Goal: Information Seeking & Learning: Learn about a topic

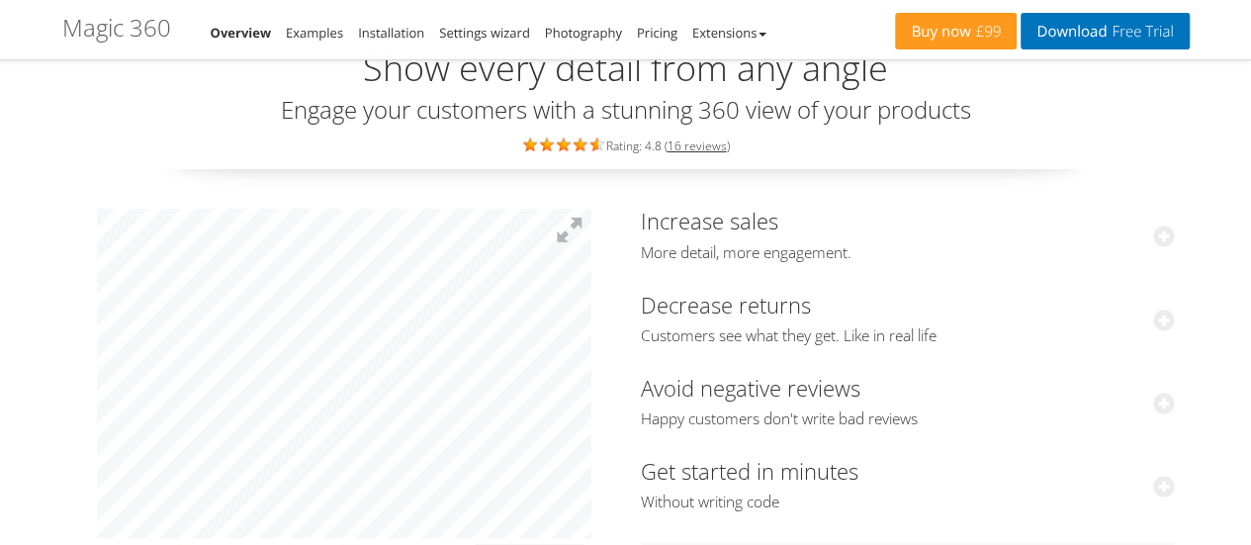
scroll to position [124, 0]
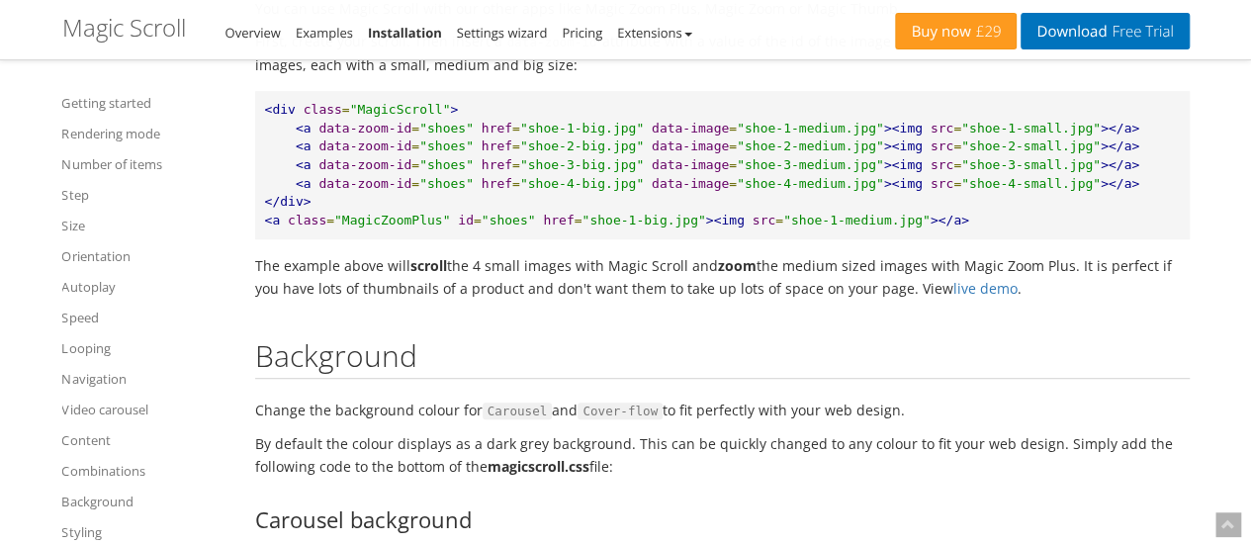
click at [390, 279] on p "The example above will scroll the 4 small images with Magic Scroll and zoom the…" at bounding box center [722, 276] width 934 height 45
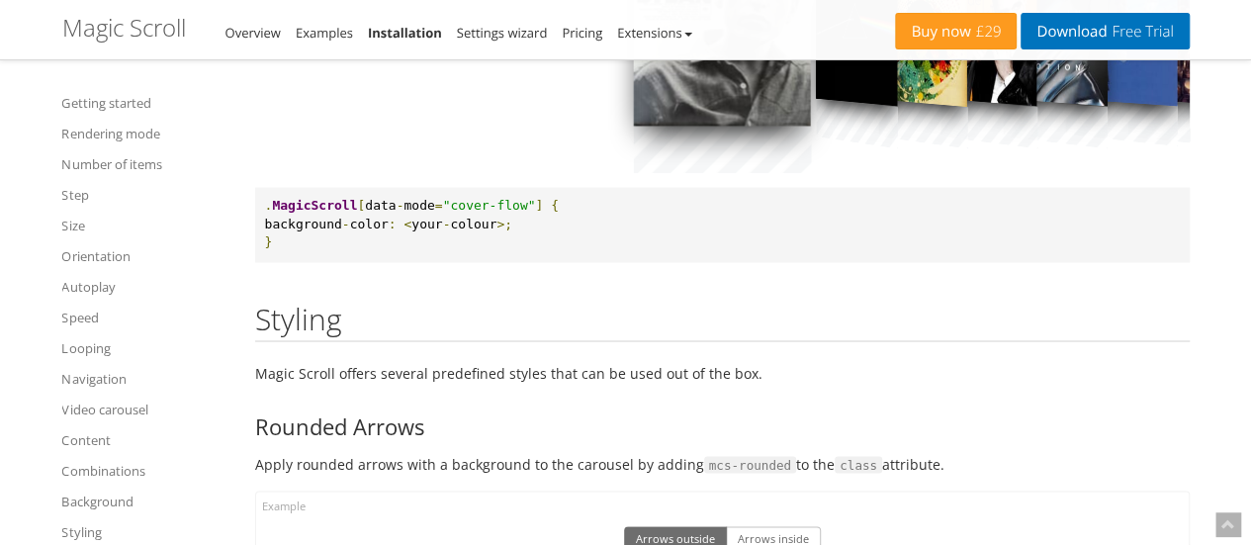
scroll to position [13064, 0]
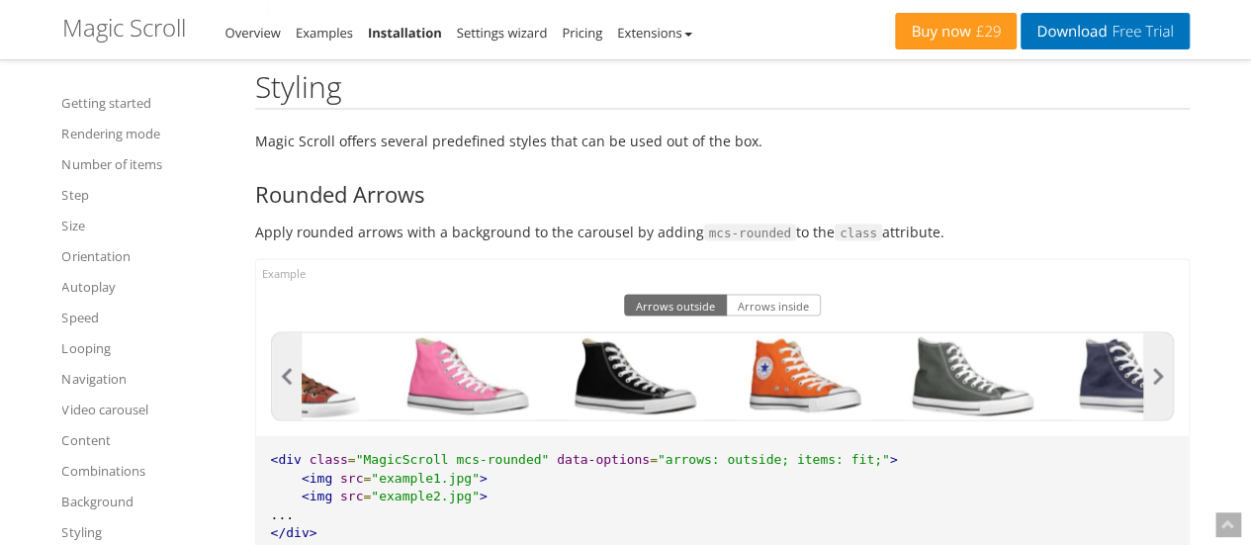
drag, startPoint x: 938, startPoint y: 404, endPoint x: 735, endPoint y: 365, distance: 206.5
click at [888, 365] on div at bounding box center [972, 375] width 168 height 87
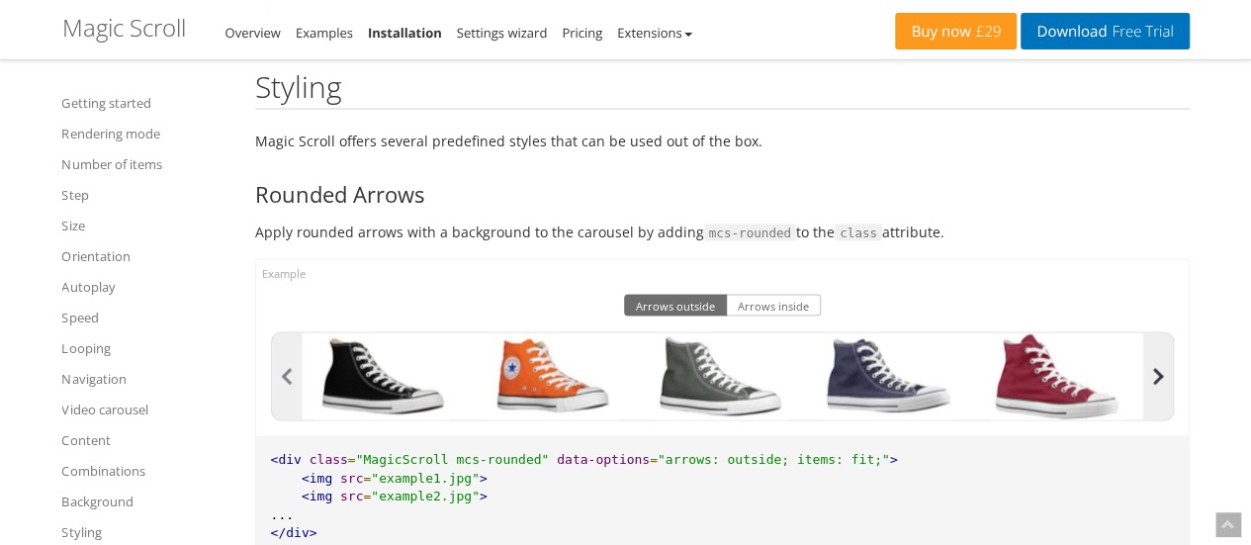
click at [1146, 410] on button "button" at bounding box center [1158, 375] width 30 height 87
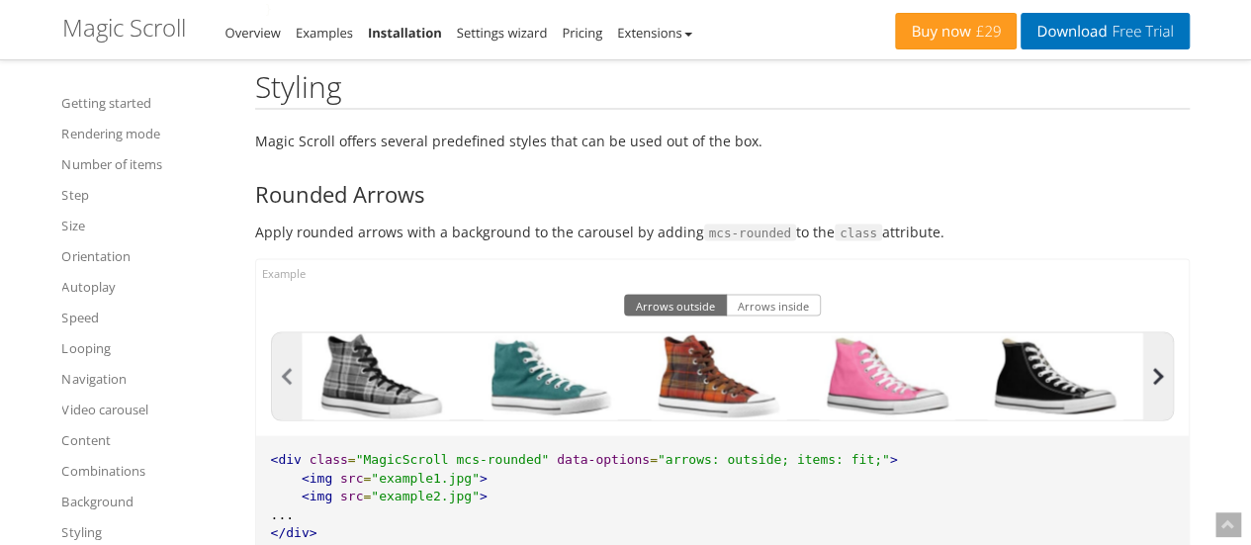
click at [1145, 409] on button "button" at bounding box center [1158, 375] width 30 height 87
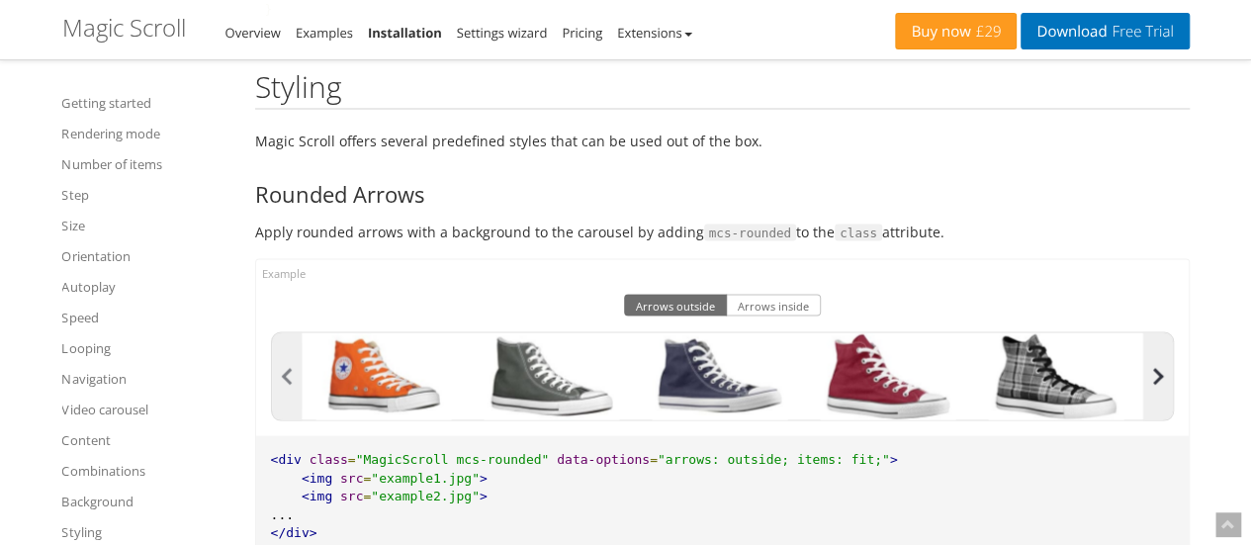
click at [1145, 409] on button "button" at bounding box center [1158, 375] width 30 height 87
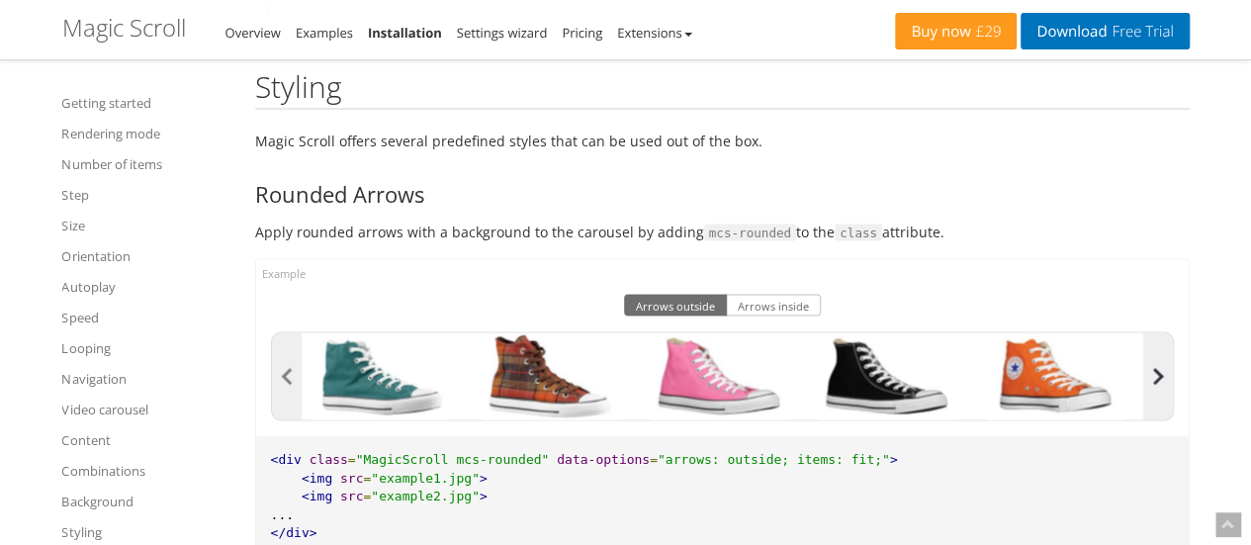
scroll to position [13199, 0]
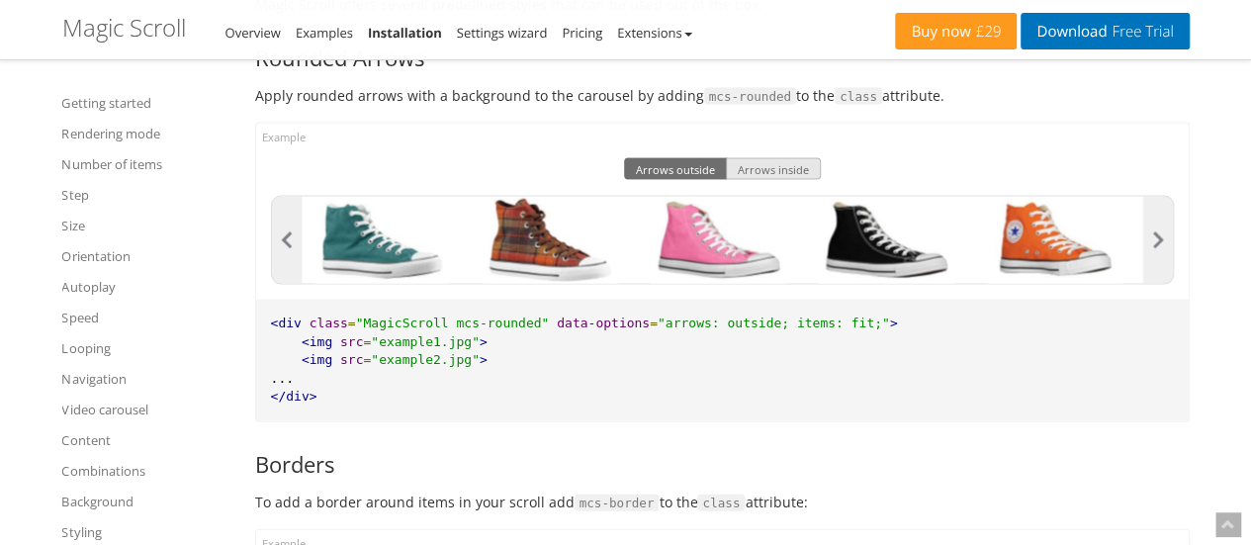
drag, startPoint x: 1145, startPoint y: 409, endPoint x: 771, endPoint y: 195, distance: 430.9
click at [771, 180] on button "Arrows inside" at bounding box center [773, 169] width 95 height 22
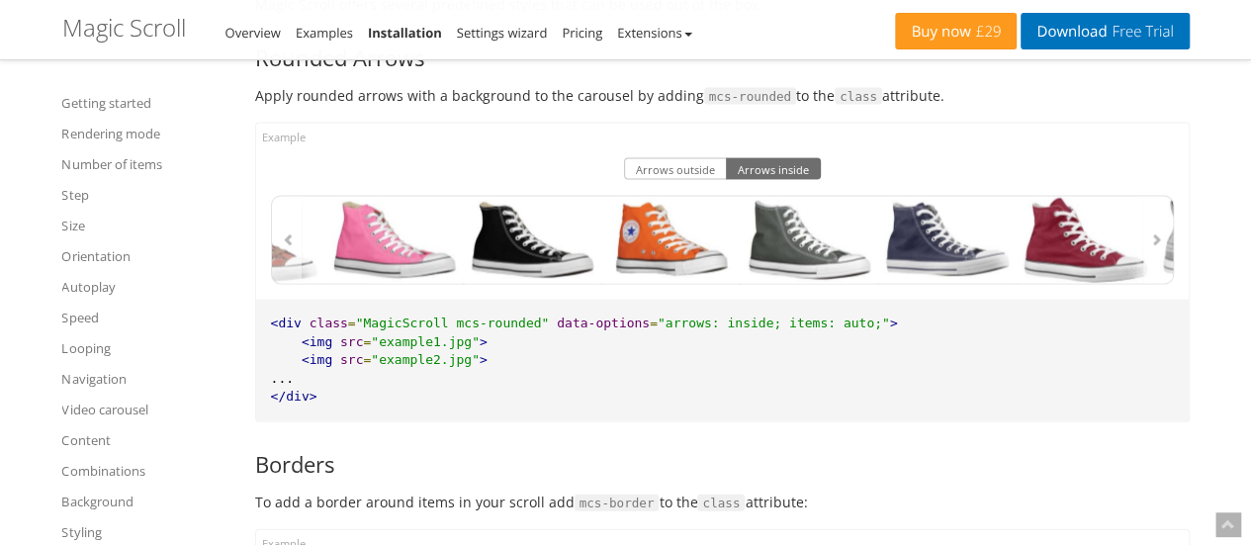
drag, startPoint x: 901, startPoint y: 256, endPoint x: 713, endPoint y: 220, distance: 191.2
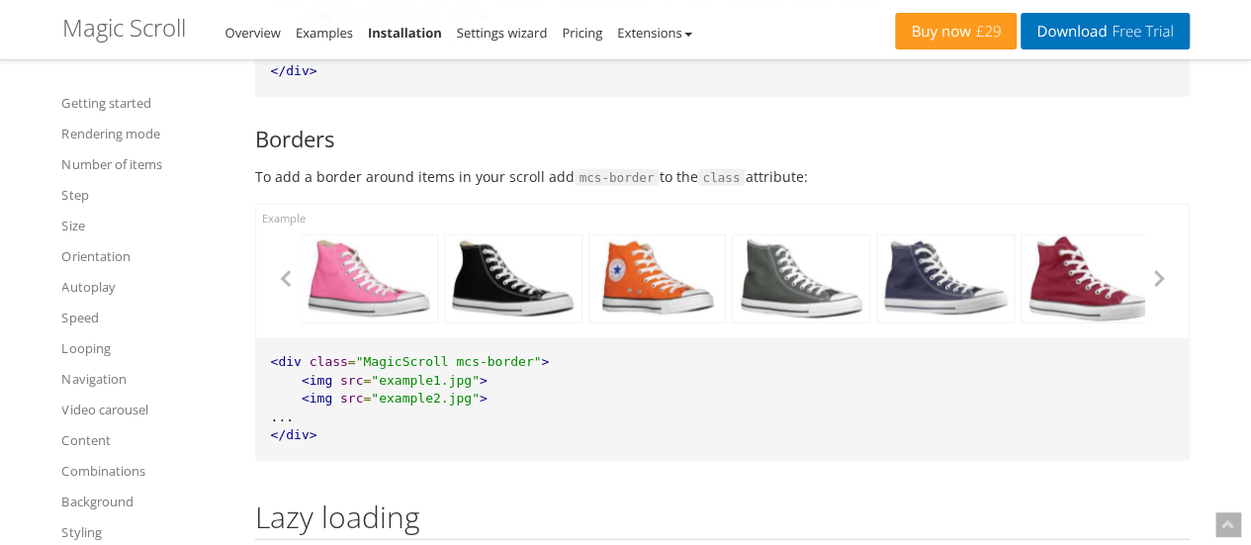
scroll to position [13643, 0]
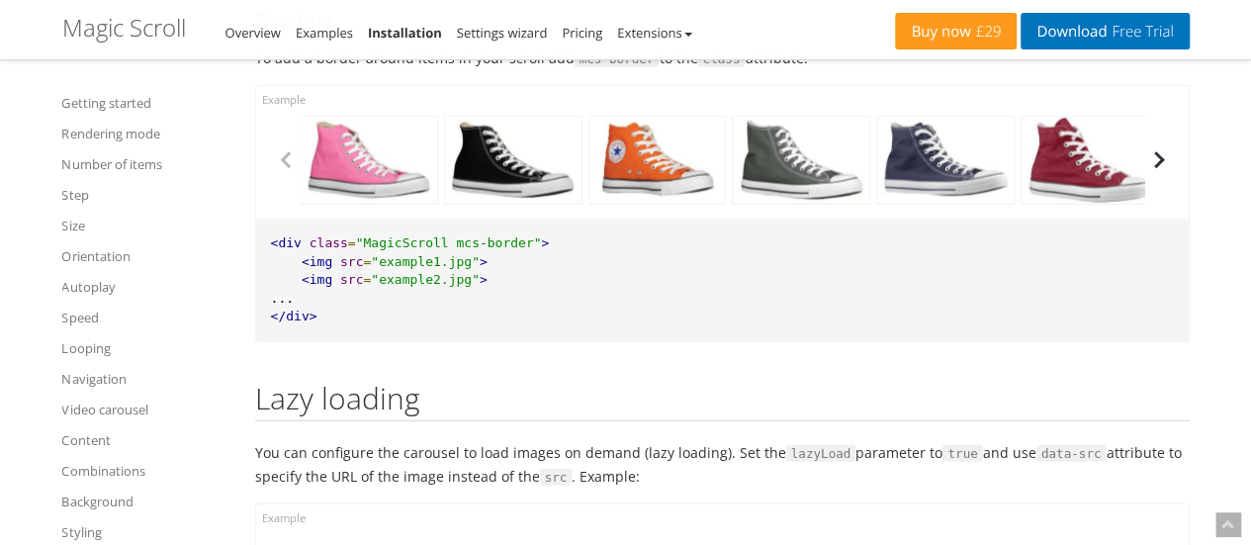
click at [1156, 175] on button "button" at bounding box center [1159, 160] width 30 height 30
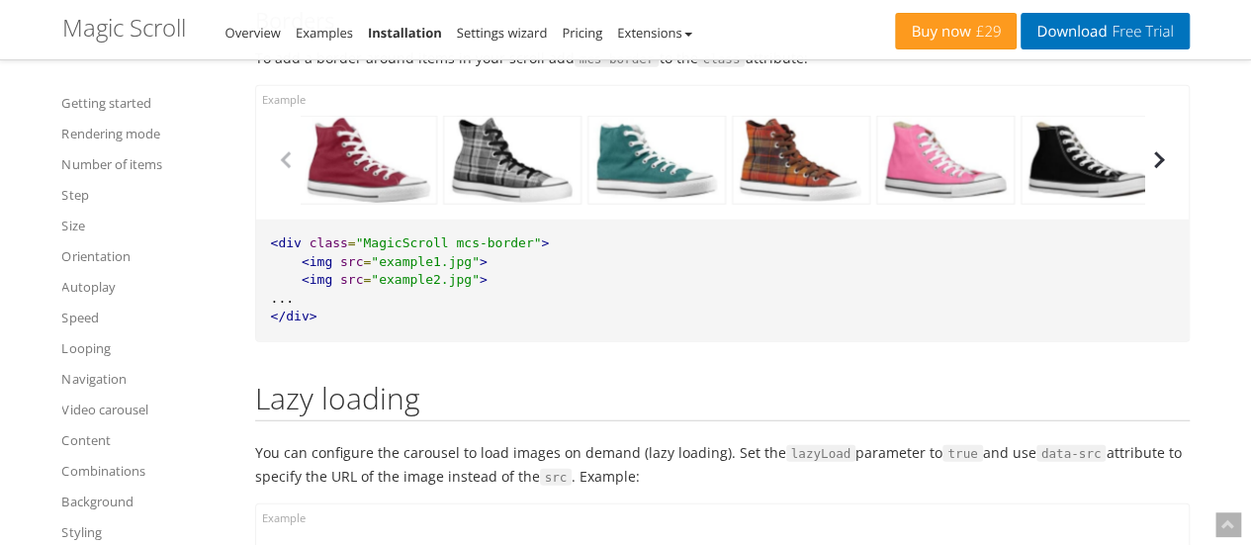
click at [1156, 175] on button "button" at bounding box center [1159, 160] width 30 height 30
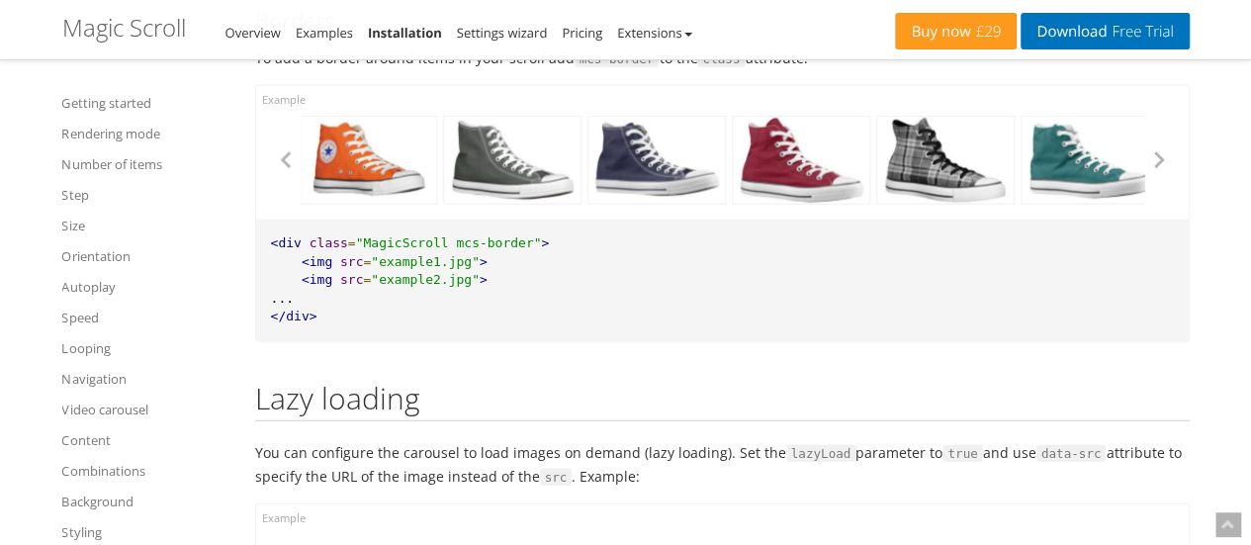
drag, startPoint x: 1137, startPoint y: 191, endPoint x: 989, endPoint y: 187, distance: 148.3
click at [989, 187] on div at bounding box center [945, 160] width 138 height 89
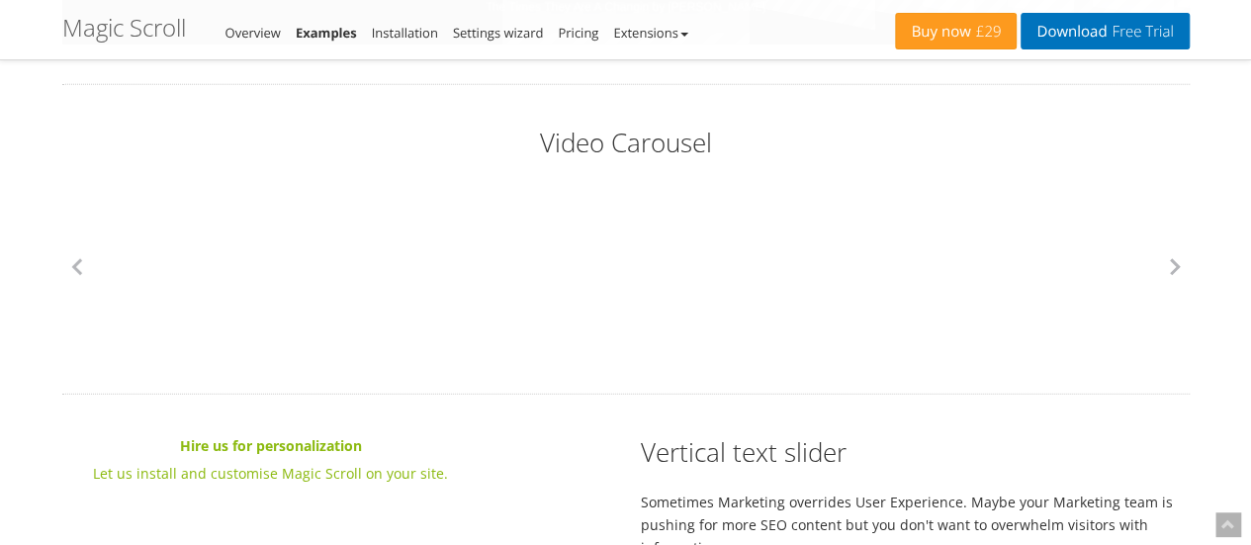
scroll to position [0, 1898]
